Goal: Task Accomplishment & Management: Use online tool/utility

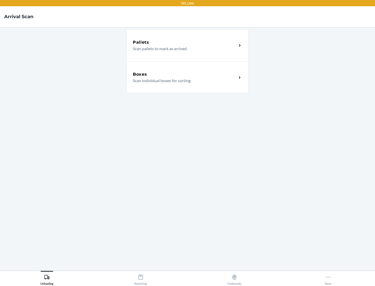
click at [185, 74] on div "Boxes" at bounding box center [185, 74] width 104 height 6
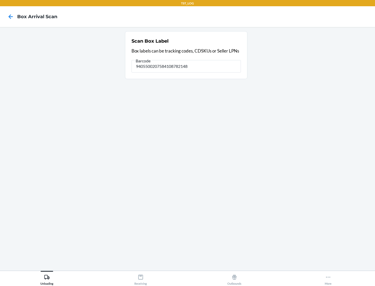
type input "9405500207584108782148"
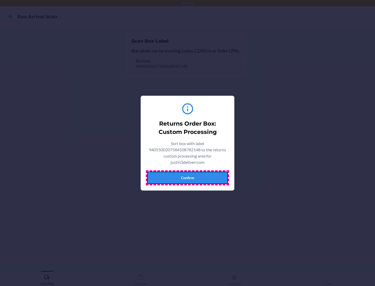
click at [187, 178] on button "Confirm" at bounding box center [187, 178] width 81 height 12
